Goal: Use online tool/utility: Utilize a website feature to perform a specific function

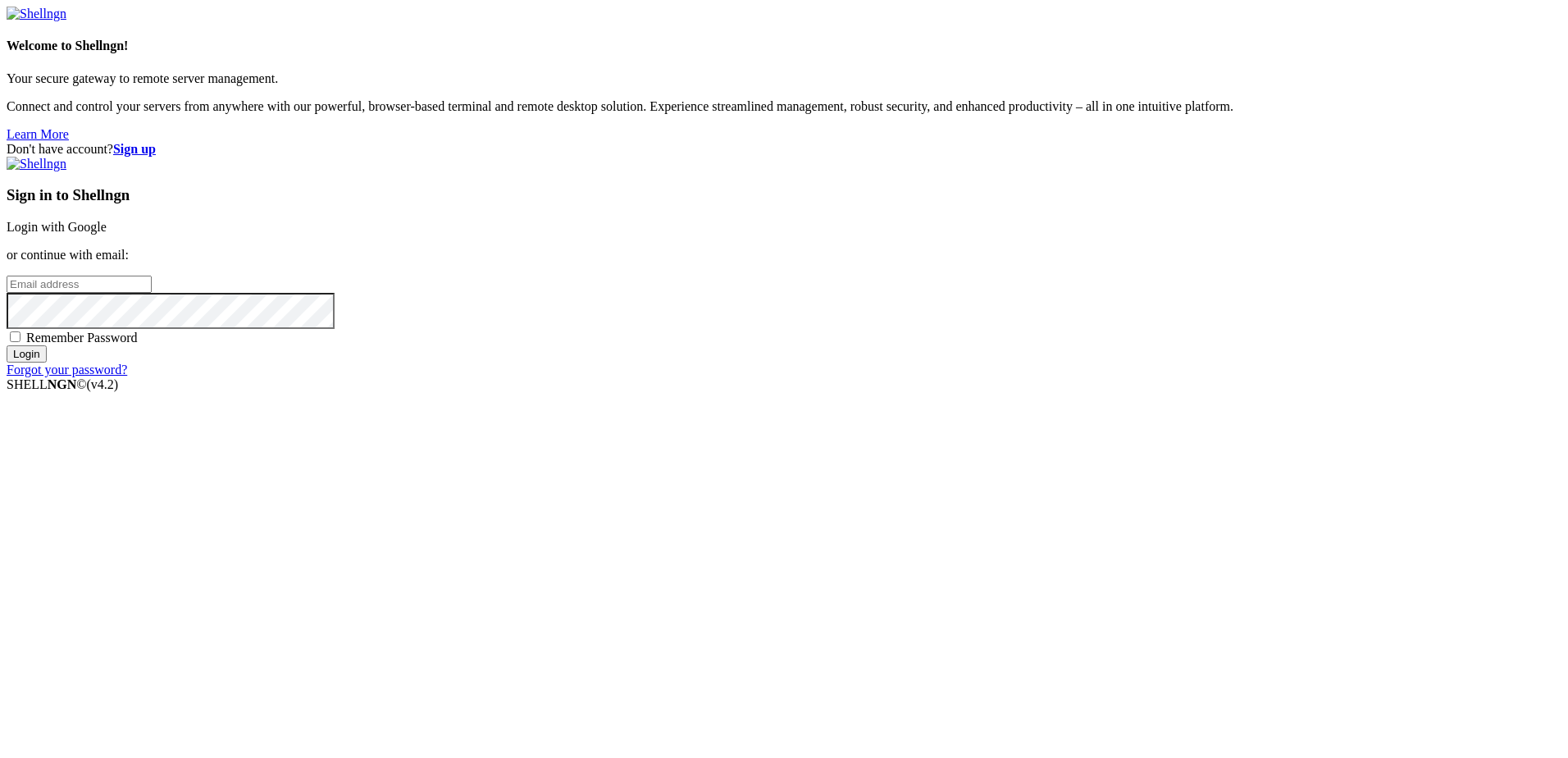
click at [106, 234] on link "Login with Google" at bounding box center [56, 226] width 100 height 14
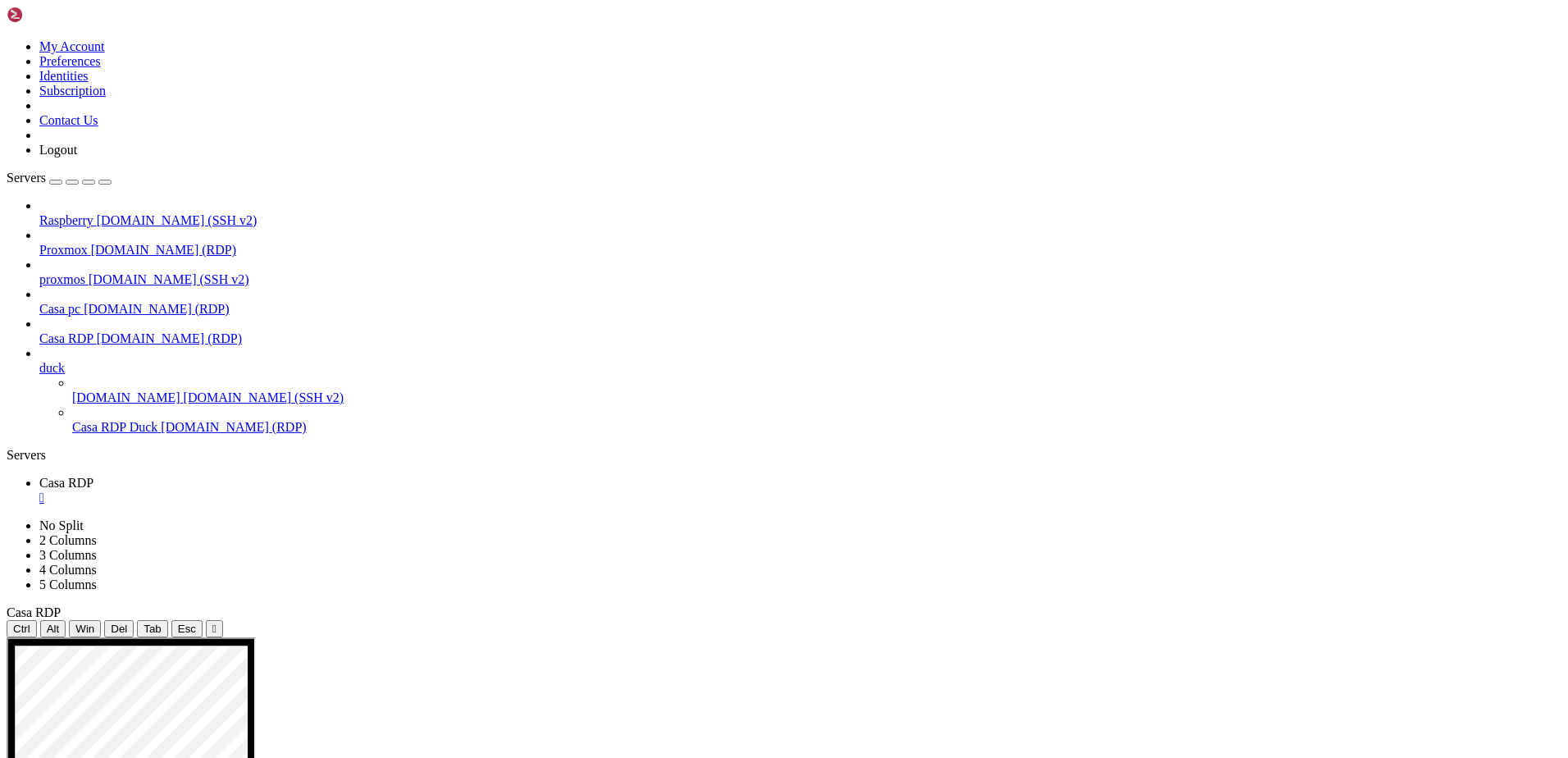
drag, startPoint x: 304, startPoint y: 688, endPoint x: 1001, endPoint y: 716, distance: 697.6
